Goal: Information Seeking & Learning: Check status

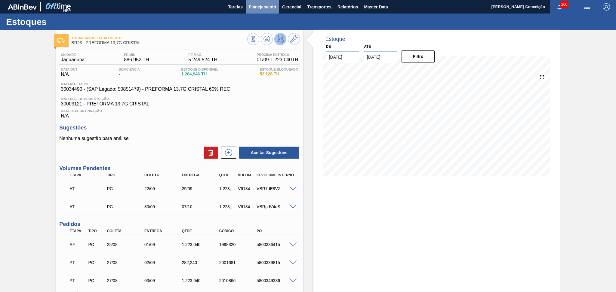
click at [268, 8] on span "Planejamento" at bounding box center [262, 6] width 27 height 7
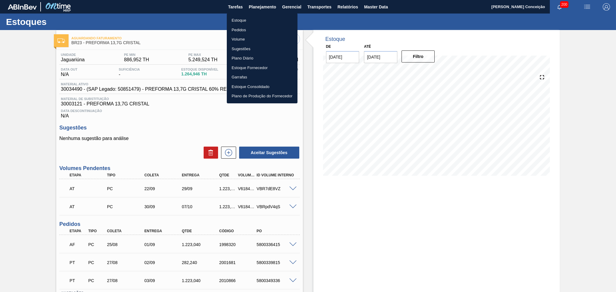
click at [255, 18] on li "Estoque" at bounding box center [262, 21] width 71 height 10
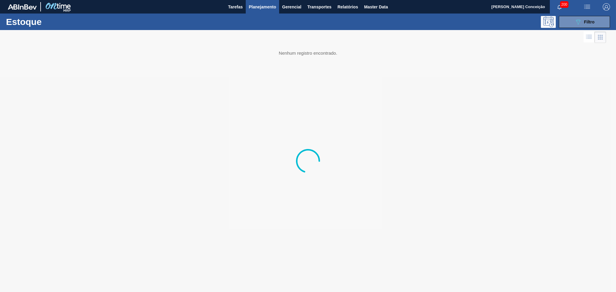
click at [575, 29] on div "Estoque 089F7B8B-B2A5-4AFE-B5C0-19BA573D28AC Filtro" at bounding box center [308, 22] width 616 height 17
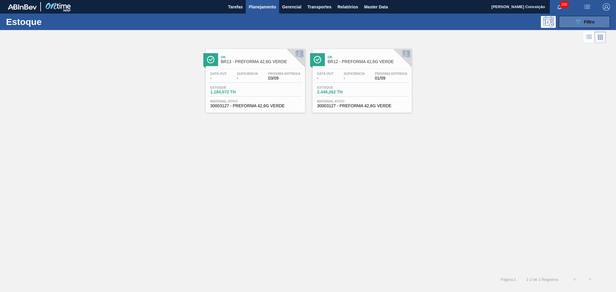
click at [572, 27] on button "089F7B8B-B2A5-4AFE-B5C0-19BA573D28AC Filtro" at bounding box center [584, 22] width 51 height 12
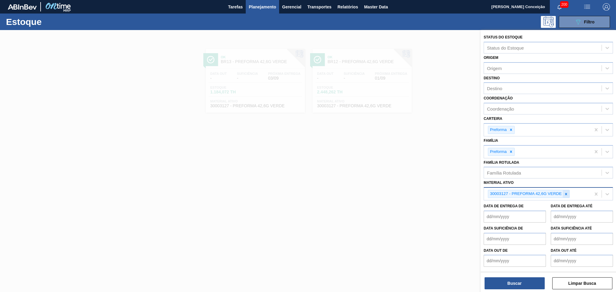
click at [566, 194] on div at bounding box center [565, 194] width 7 height 8
click at [509, 111] on div "Coordenação" at bounding box center [543, 109] width 118 height 9
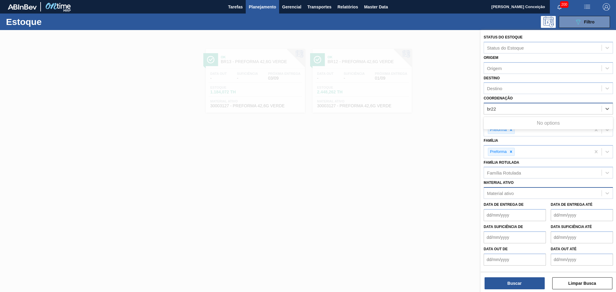
type input "br22"
click at [507, 86] on div "Destino" at bounding box center [543, 88] width 118 height 9
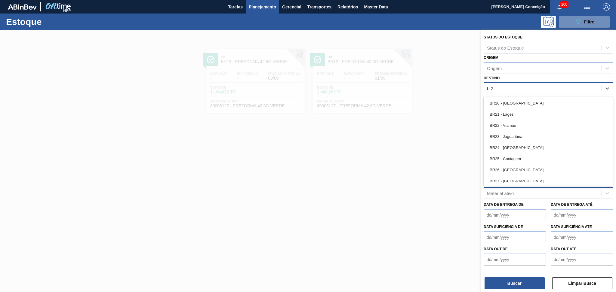
type input "br22"
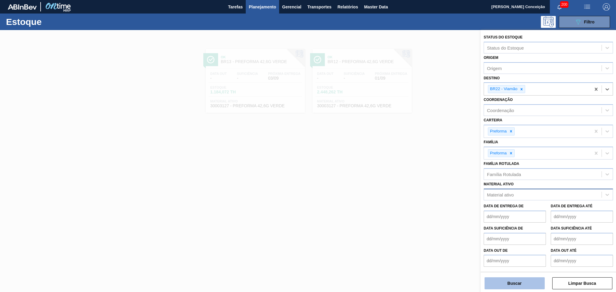
click at [510, 286] on button "Buscar" at bounding box center [514, 283] width 60 height 12
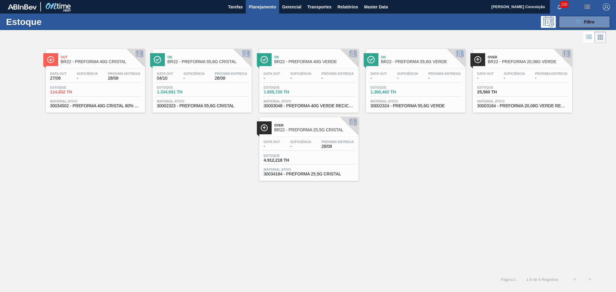
click at [203, 74] on span "Suficiência" at bounding box center [193, 74] width 21 height 4
click at [584, 21] on span "Filtro" at bounding box center [589, 22] width 11 height 5
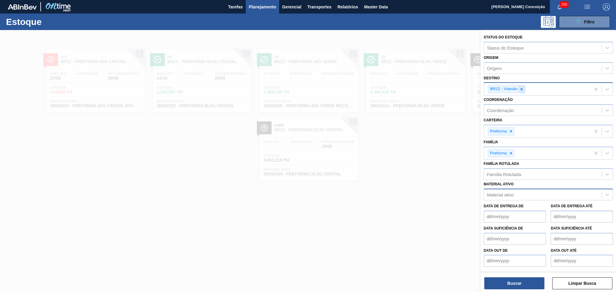
click at [523, 88] on icon at bounding box center [521, 89] width 4 height 4
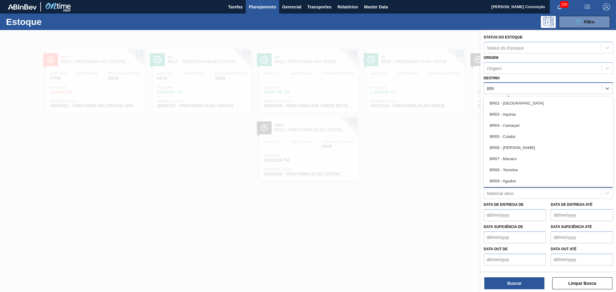
type input "BR08"
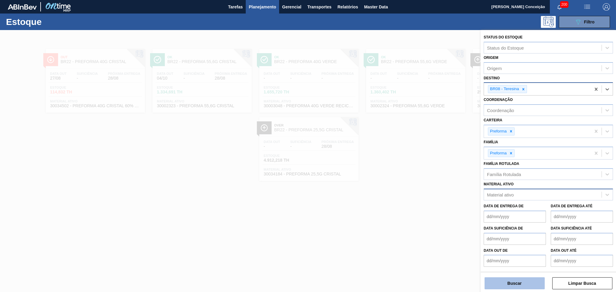
click at [495, 282] on button "Buscar" at bounding box center [514, 283] width 60 height 12
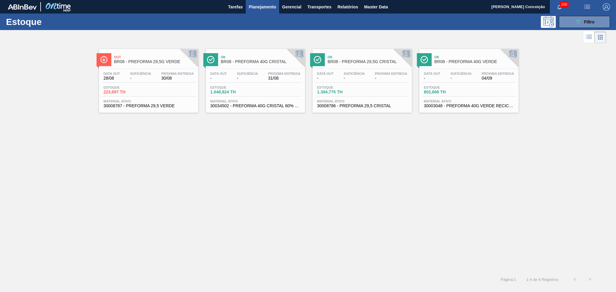
click at [183, 75] on span "Próxima Entrega" at bounding box center [177, 74] width 32 height 4
click at [152, 109] on div "Data out 28/08 Suficiência - Próxima Entrega 30/08 Estoque 223,697 TH Material …" at bounding box center [148, 89] width 99 height 41
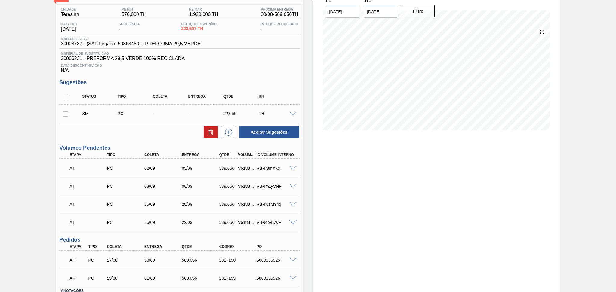
scroll to position [88, 0]
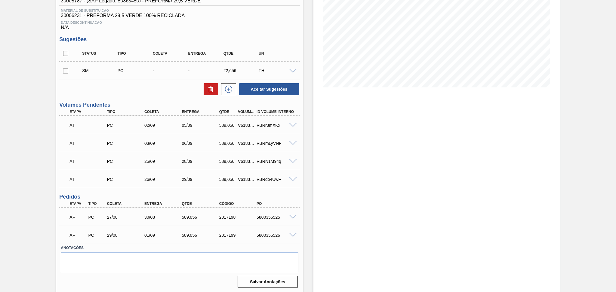
click at [261, 215] on div "5800355525" at bounding box center [276, 217] width 42 height 5
click at [309, 210] on div "Estoque De 28/08/2025 Até 11/09/2025 Filtro" at bounding box center [431, 117] width 257 height 351
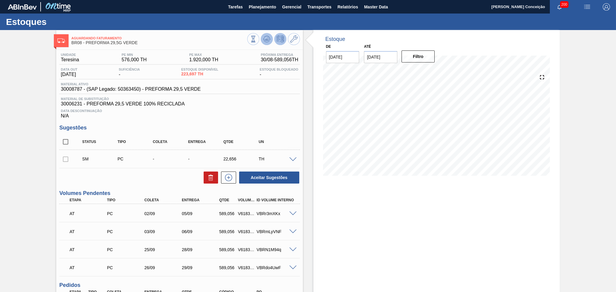
click at [267, 37] on icon at bounding box center [266, 38] width 7 height 7
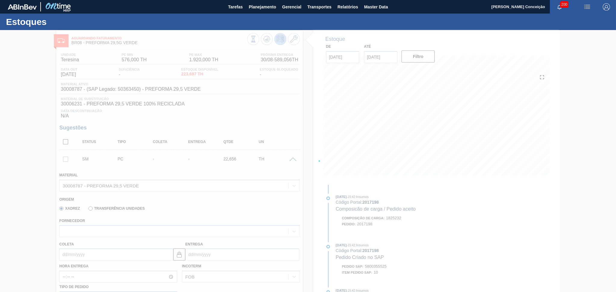
click at [277, 120] on div at bounding box center [308, 161] width 616 height 262
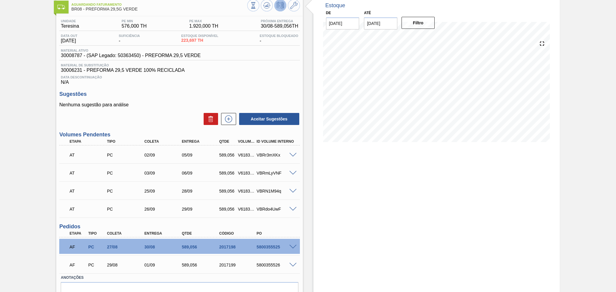
scroll to position [63, 0]
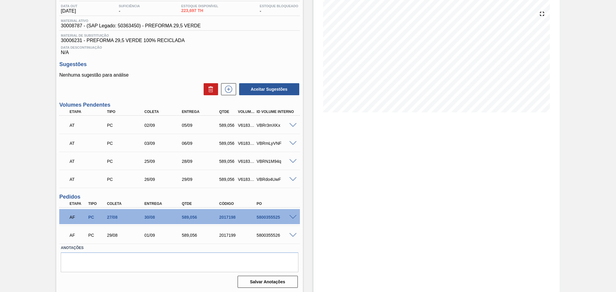
click at [266, 216] on div "5800355525" at bounding box center [276, 217] width 42 height 5
copy div "5800355525"
click at [233, 52] on div "Data Descontinuação N/A" at bounding box center [179, 49] width 240 height 12
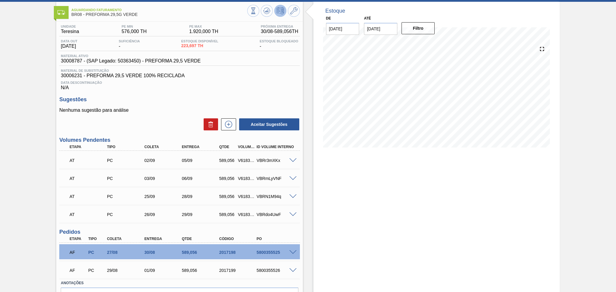
scroll to position [0, 0]
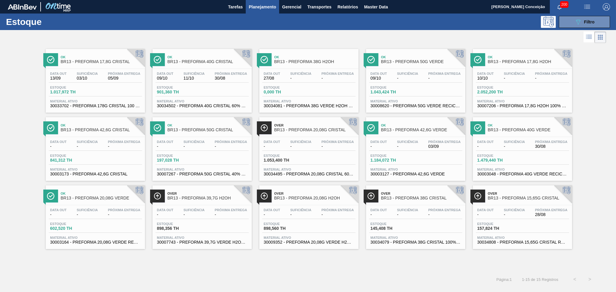
click at [530, 212] on div "Data out - Suficiência - Próxima Entrega 28/08" at bounding box center [522, 213] width 93 height 11
click at [602, 224] on div "Ok BR13 - PREFORMA 17,8G CRISTAL Data out 13/09 Suficiência 03/10 Próxima Entre…" at bounding box center [308, 146] width 616 height 205
click at [96, 80] on span "03/10" at bounding box center [87, 78] width 21 height 5
click at [503, 216] on div "Suficiência -" at bounding box center [514, 212] width 24 height 9
click at [503, 78] on div "Suficiência -" at bounding box center [514, 76] width 24 height 9
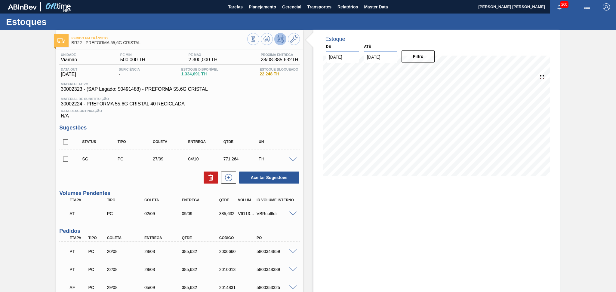
click at [311, 232] on div "Estoque De 28/08/2025 Até 11/09/2025 Filtro" at bounding box center [431, 187] width 257 height 315
click at [241, 212] on div "V611321" at bounding box center [246, 213] width 20 height 5
click at [292, 215] on span at bounding box center [292, 214] width 7 height 5
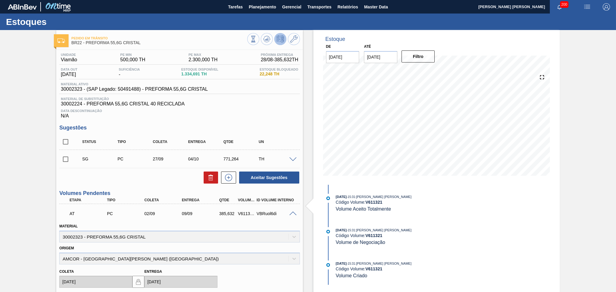
click at [292, 215] on span at bounding box center [292, 214] width 7 height 5
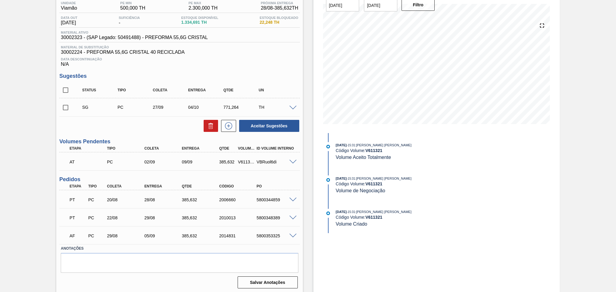
scroll to position [52, 0]
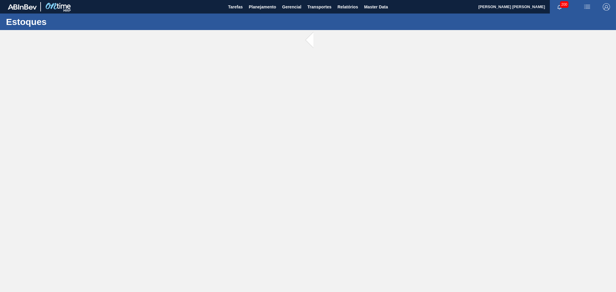
click at [210, 116] on main "Tarefas Planejamento Gerencial Transportes Relatórios Master Data Aline Apareci…" at bounding box center [308, 146] width 616 height 292
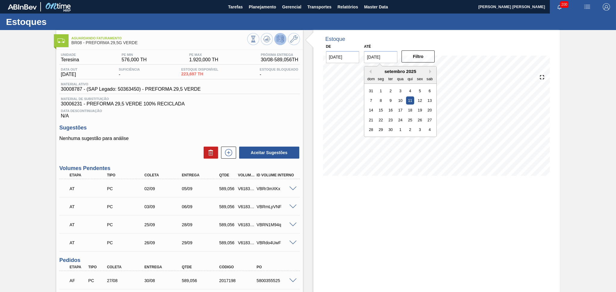
drag, startPoint x: 388, startPoint y: 59, endPoint x: 329, endPoint y: 35, distance: 62.9
click at [339, 38] on div "Estoque De 28/08/2025 Até 11/09/2025 Previous Month Next Month setembro 2025 do…" at bounding box center [436, 107] width 246 height 155
type input "30/09/2025"
click at [263, 37] on icon at bounding box center [266, 38] width 7 height 7
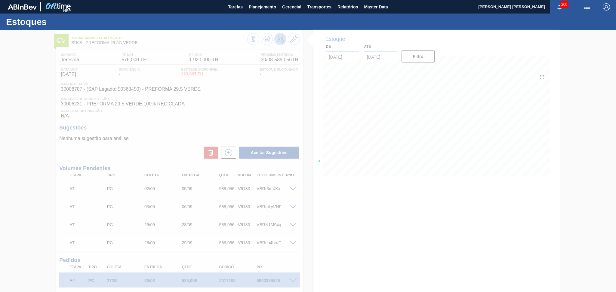
click at [334, 208] on div at bounding box center [308, 161] width 616 height 262
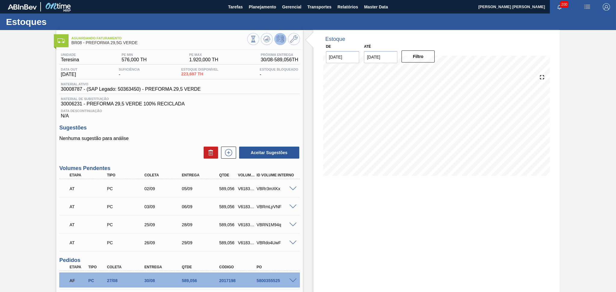
click at [355, 227] on div "Estoque De 28/08/2025 Até 30/09/2025 Filtro" at bounding box center [436, 193] width 246 height 326
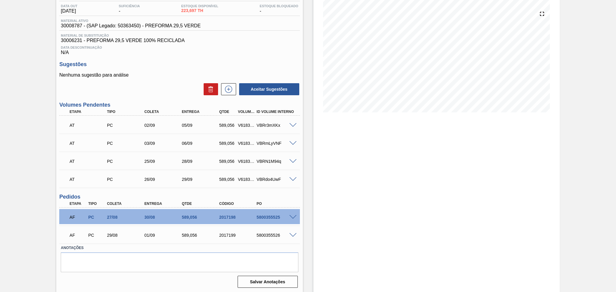
scroll to position [23, 0]
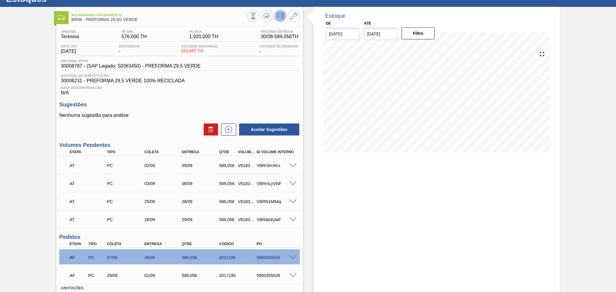
click at [269, 102] on h3 "Sugestões" at bounding box center [179, 105] width 240 height 6
click at [231, 131] on icon at bounding box center [229, 129] width 10 height 7
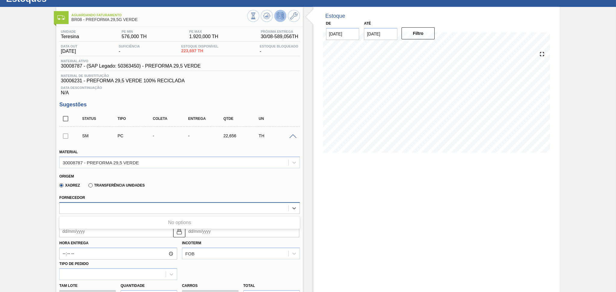
click at [107, 211] on div at bounding box center [174, 208] width 228 height 9
click at [158, 190] on div "Origem Xadrez Transferência Unidades" at bounding box center [179, 181] width 245 height 22
click at [290, 134] on span at bounding box center [292, 136] width 7 height 5
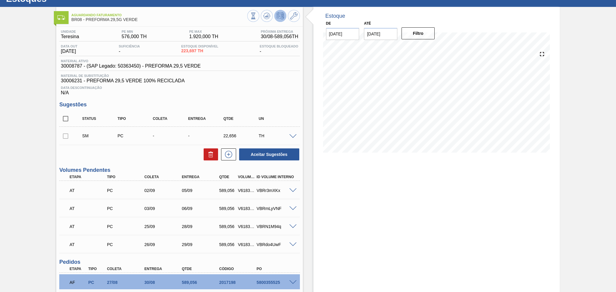
click at [287, 106] on h3 "Sugestões" at bounding box center [179, 105] width 240 height 6
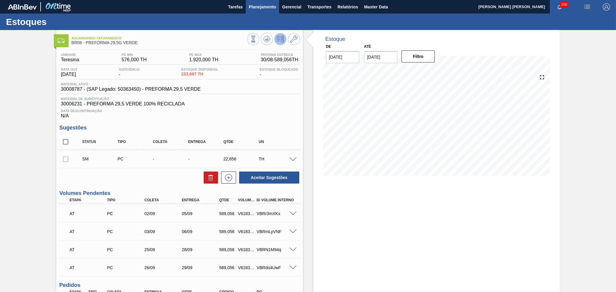
click at [262, 6] on span "Planejamento" at bounding box center [262, 6] width 27 height 7
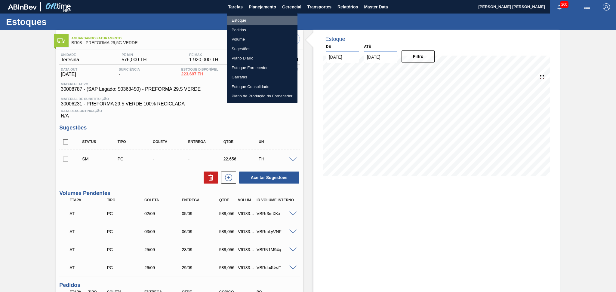
click at [241, 20] on li "Estoque" at bounding box center [262, 21] width 71 height 10
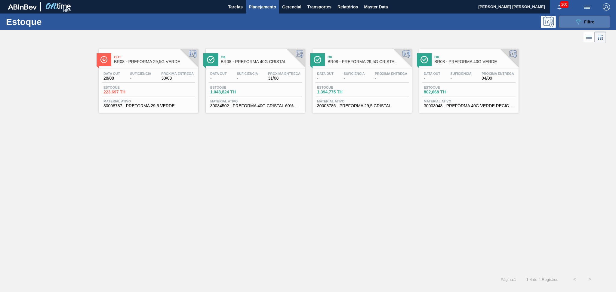
click at [570, 22] on button "089F7B8B-B2A5-4AFE-B5C0-19BA573D28AC Filtro" at bounding box center [584, 22] width 51 height 12
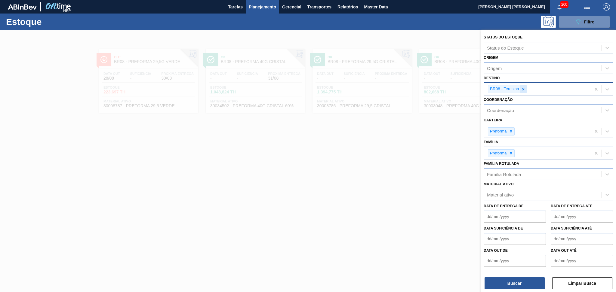
click at [526, 89] on div at bounding box center [523, 89] width 7 height 8
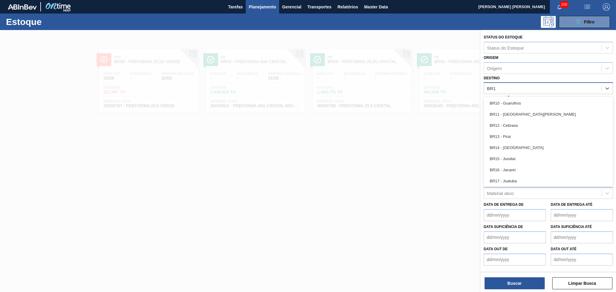
type input "BR13"
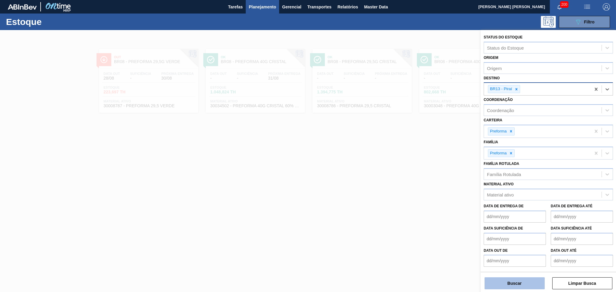
click at [501, 284] on button "Buscar" at bounding box center [514, 283] width 60 height 12
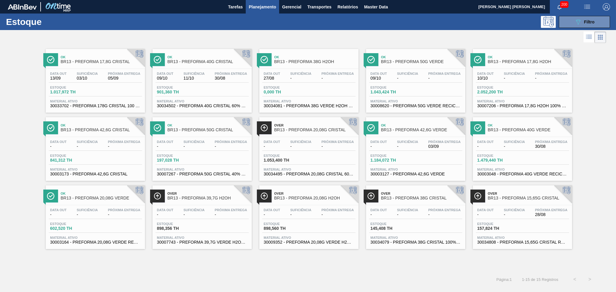
click at [445, 140] on span "Próxima Entrega" at bounding box center [444, 142] width 32 height 4
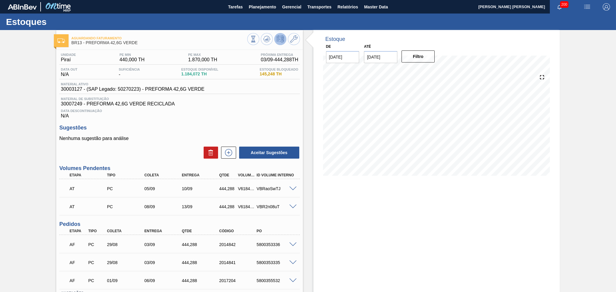
click at [256, 114] on div "Data Descontinuação N/A" at bounding box center [179, 113] width 240 height 12
click at [293, 189] on span at bounding box center [292, 189] width 7 height 5
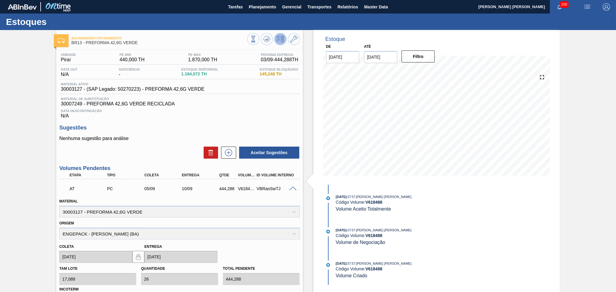
click at [292, 189] on span at bounding box center [292, 189] width 7 height 5
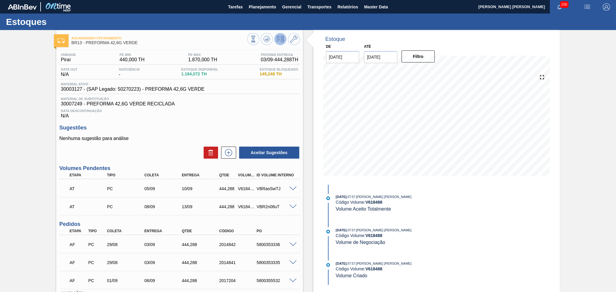
click at [295, 206] on span at bounding box center [292, 207] width 7 height 5
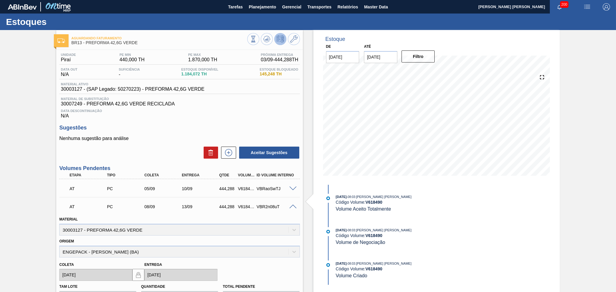
click at [295, 206] on span at bounding box center [292, 207] width 7 height 5
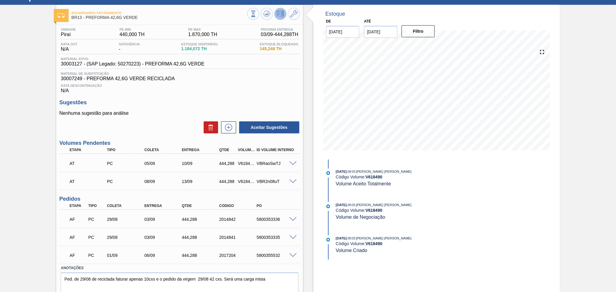
scroll to position [45, 0]
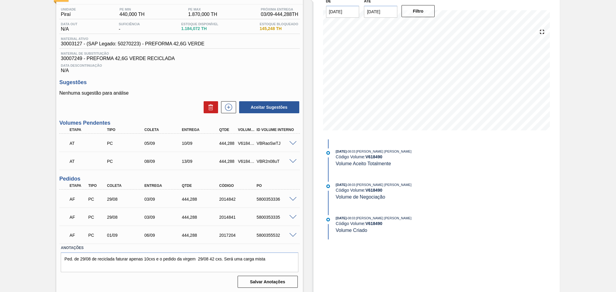
click at [293, 200] on div "5800353336" at bounding box center [276, 199] width 42 height 5
click at [292, 198] on span at bounding box center [292, 199] width 7 height 5
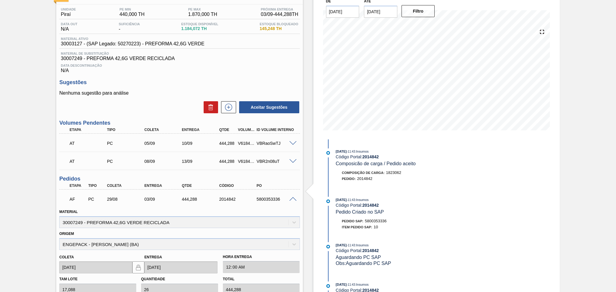
click at [292, 198] on span at bounding box center [292, 199] width 7 height 5
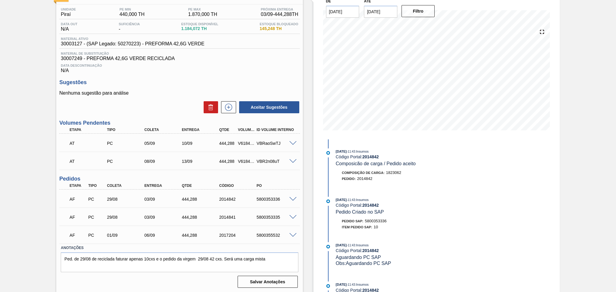
click at [291, 217] on span at bounding box center [292, 217] width 7 height 5
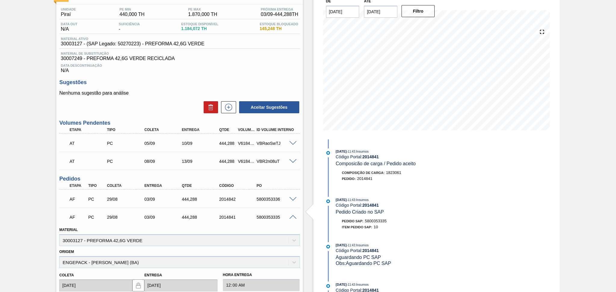
click at [291, 217] on span at bounding box center [292, 217] width 7 height 5
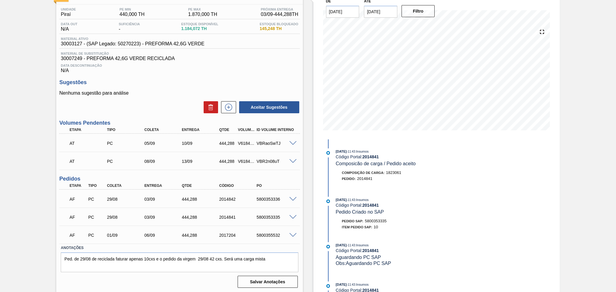
click at [293, 233] on span at bounding box center [292, 235] width 7 height 5
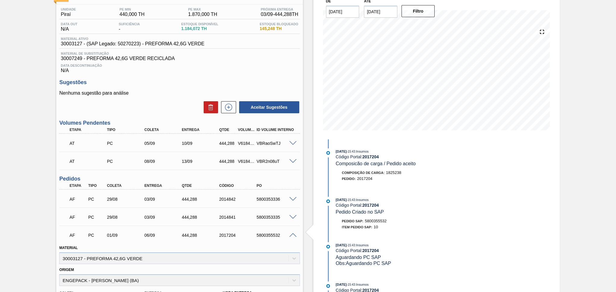
click at [294, 233] on span at bounding box center [292, 235] width 7 height 5
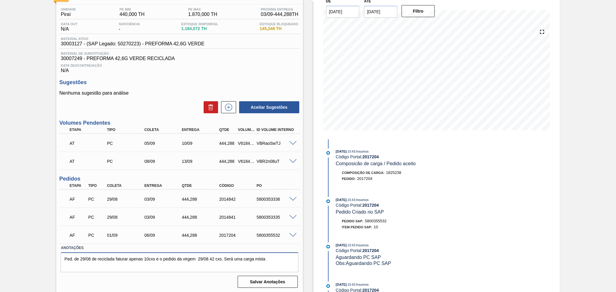
click at [117, 266] on textarea "Ped. de 29/08 de reciclada faturar apenas 10cxs e o pedido da virgem 29/08 42 c…" at bounding box center [179, 263] width 237 height 20
click at [118, 266] on textarea "Ped. de 29/08 de reciclada faturar apenas 10cxs e o pedido da virgem 29/08 42 c…" at bounding box center [179, 263] width 237 height 20
click at [163, 271] on div "Anotações Ped. de 29/08 de reciclada faturar apenas 10cxs e o pedido da virgem …" at bounding box center [179, 266] width 240 height 45
click at [205, 262] on textarea "Ped. de 29/08 de reciclada faturar apenas 10cxs e o pedido da virgem 29/08 42 c…" at bounding box center [179, 263] width 237 height 20
click at [192, 216] on div "444,288" at bounding box center [201, 217] width 42 height 5
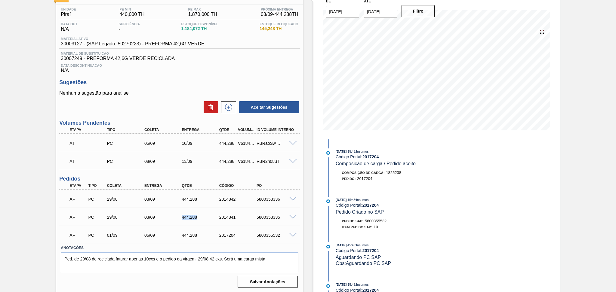
click at [192, 216] on div "444,288" at bounding box center [201, 217] width 42 height 5
copy div "444,288"
click at [170, 91] on p "Nenhuma sugestão para análise" at bounding box center [179, 92] width 240 height 5
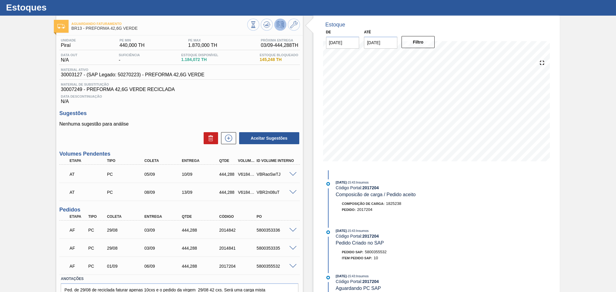
scroll to position [0, 0]
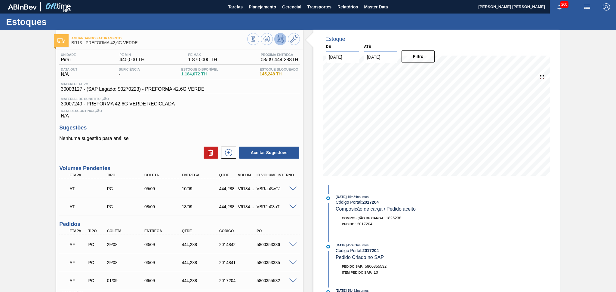
click at [249, 127] on h3 "Sugestões" at bounding box center [179, 128] width 240 height 6
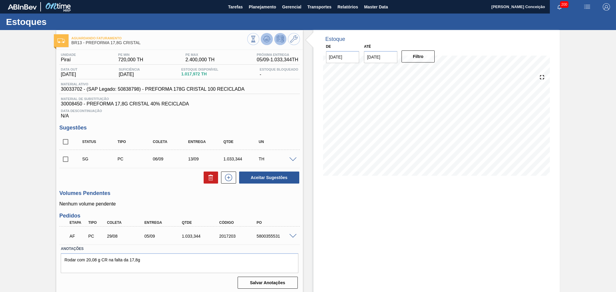
click at [263, 38] on icon at bounding box center [266, 38] width 7 height 7
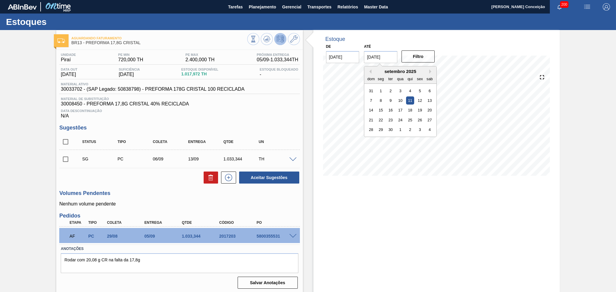
drag, startPoint x: 390, startPoint y: 57, endPoint x: 339, endPoint y: 51, distance: 51.8
click at [340, 51] on div "De 28/08/2025 Até 11/09/2025 Previous Month Next Month setembro 2025 dom seg te…" at bounding box center [380, 52] width 120 height 21
type input "[DATE]"
click at [419, 55] on button "Filtro" at bounding box center [417, 57] width 33 height 12
click at [309, 207] on div "Estoque De 28/08/2025 Até 30/09/2025 Filtro" at bounding box center [431, 162] width 257 height 264
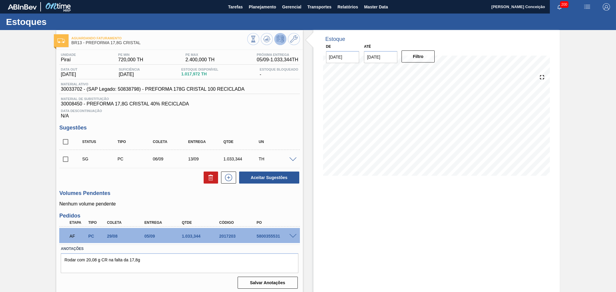
click at [167, 182] on div "Aceitar Sugestões" at bounding box center [179, 177] width 240 height 13
click at [323, 209] on div "Estoque De 28/08/2025 Até 30/09/2025 Filtro" at bounding box center [436, 162] width 246 height 264
click at [158, 262] on textarea "Rodar com 20,08 g CR na falta da 17,8g" at bounding box center [179, 263] width 237 height 20
click at [314, 193] on div "Estoque De 28/08/2025 Até 30/09/2025 Filtro 09/09 Projeção de Estoque 1,131.324…" at bounding box center [436, 162] width 246 height 264
click at [318, 188] on div "Estoque De 28/08/2025 Até 30/09/2025 Filtro 05/09 Projeção de Estoque 1,651.32 …" at bounding box center [436, 162] width 246 height 264
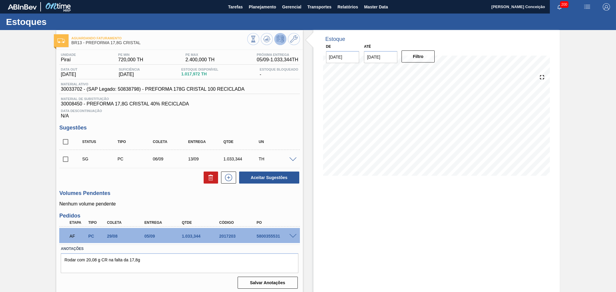
click at [321, 188] on div "Estoque De 28/08/2025 Até 30/09/2025 Filtro 05/09 Projeção de Estoque 1,651.32 …" at bounding box center [436, 162] width 246 height 264
click at [287, 125] on h3 "Sugestões" at bounding box center [179, 128] width 240 height 6
click at [308, 189] on div "Estoque De 28/08/2025 Até 30/09/2025 Filtro 05/09 Projeção de Estoque 1,651.32 …" at bounding box center [431, 162] width 257 height 264
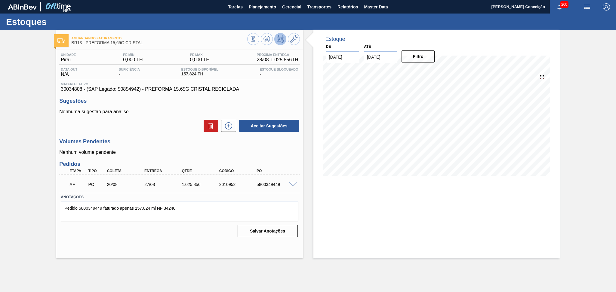
click at [313, 164] on div "Estoque De [DATE] Até [DATE] Filtro" at bounding box center [431, 144] width 257 height 228
click at [269, 40] on icon at bounding box center [266, 38] width 7 height 7
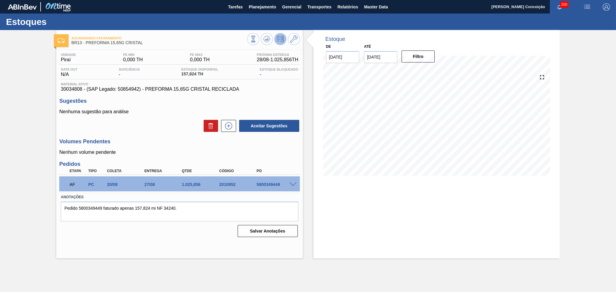
click at [295, 185] on span at bounding box center [292, 184] width 7 height 5
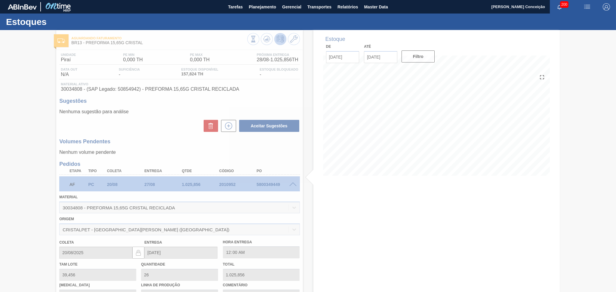
click at [292, 185] on div at bounding box center [308, 161] width 616 height 262
click at [293, 185] on div at bounding box center [308, 161] width 616 height 262
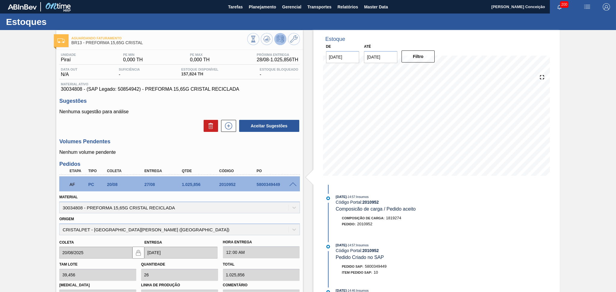
click at [293, 185] on span at bounding box center [292, 184] width 7 height 5
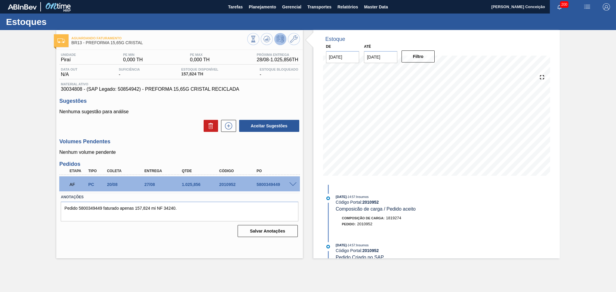
click at [277, 151] on p "Nenhum volume pendente" at bounding box center [179, 152] width 240 height 5
click at [268, 38] on icon at bounding box center [266, 38] width 7 height 7
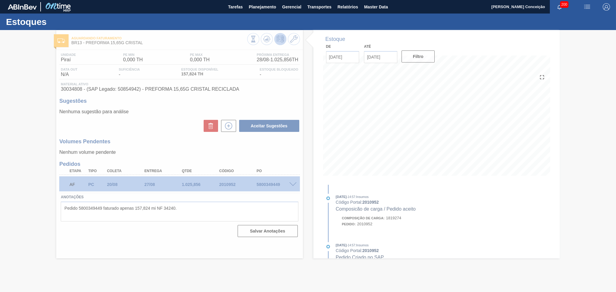
click at [31, 220] on div at bounding box center [308, 161] width 616 height 262
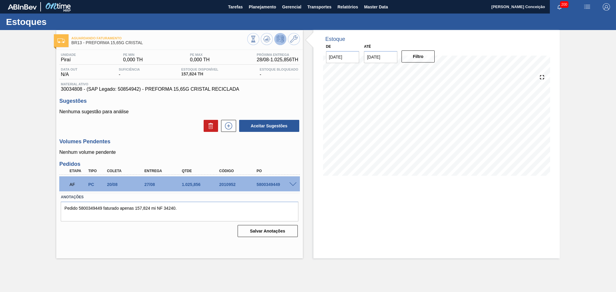
click at [260, 103] on h3 "Sugestões" at bounding box center [179, 101] width 240 height 6
click at [155, 129] on div "Aceitar Sugestões" at bounding box center [179, 125] width 240 height 13
click at [192, 148] on div "Volumes Pendentes Nenhum volume pendente" at bounding box center [179, 147] width 240 height 17
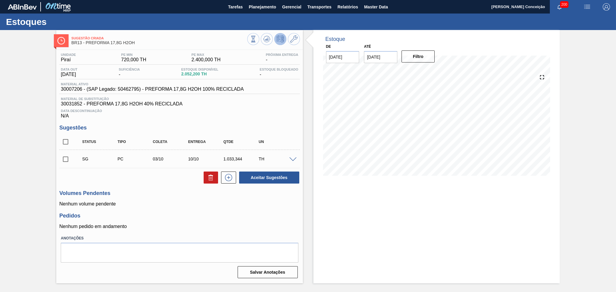
click at [198, 203] on p "Nenhum volume pendente" at bounding box center [179, 203] width 240 height 5
click at [266, 39] on icon at bounding box center [267, 39] width 4 height 3
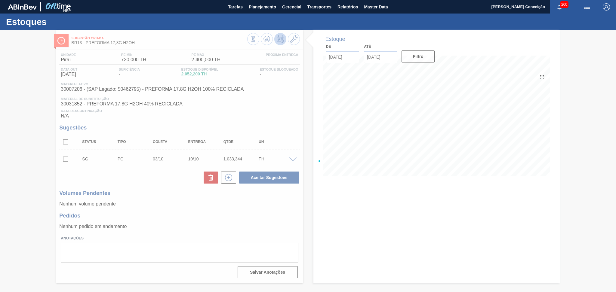
click at [256, 202] on div at bounding box center [308, 161] width 616 height 262
click at [311, 213] on div at bounding box center [308, 161] width 616 height 262
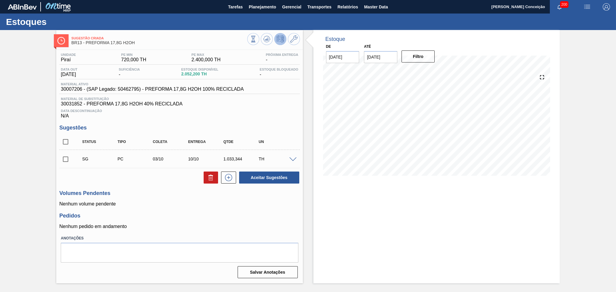
click at [312, 207] on div "Estoque De [DATE] Até [DATE] Filtro 28/09 Projeção de Estoque 1,260.2 [DOMAIN_N…" at bounding box center [431, 156] width 257 height 253
click at [199, 208] on div "Unidade Piraí PE MIN 720,000 TH PE MAX 2.400,000 TH Próxima Entrega - Data out …" at bounding box center [179, 165] width 246 height 231
